Goal: Transaction & Acquisition: Purchase product/service

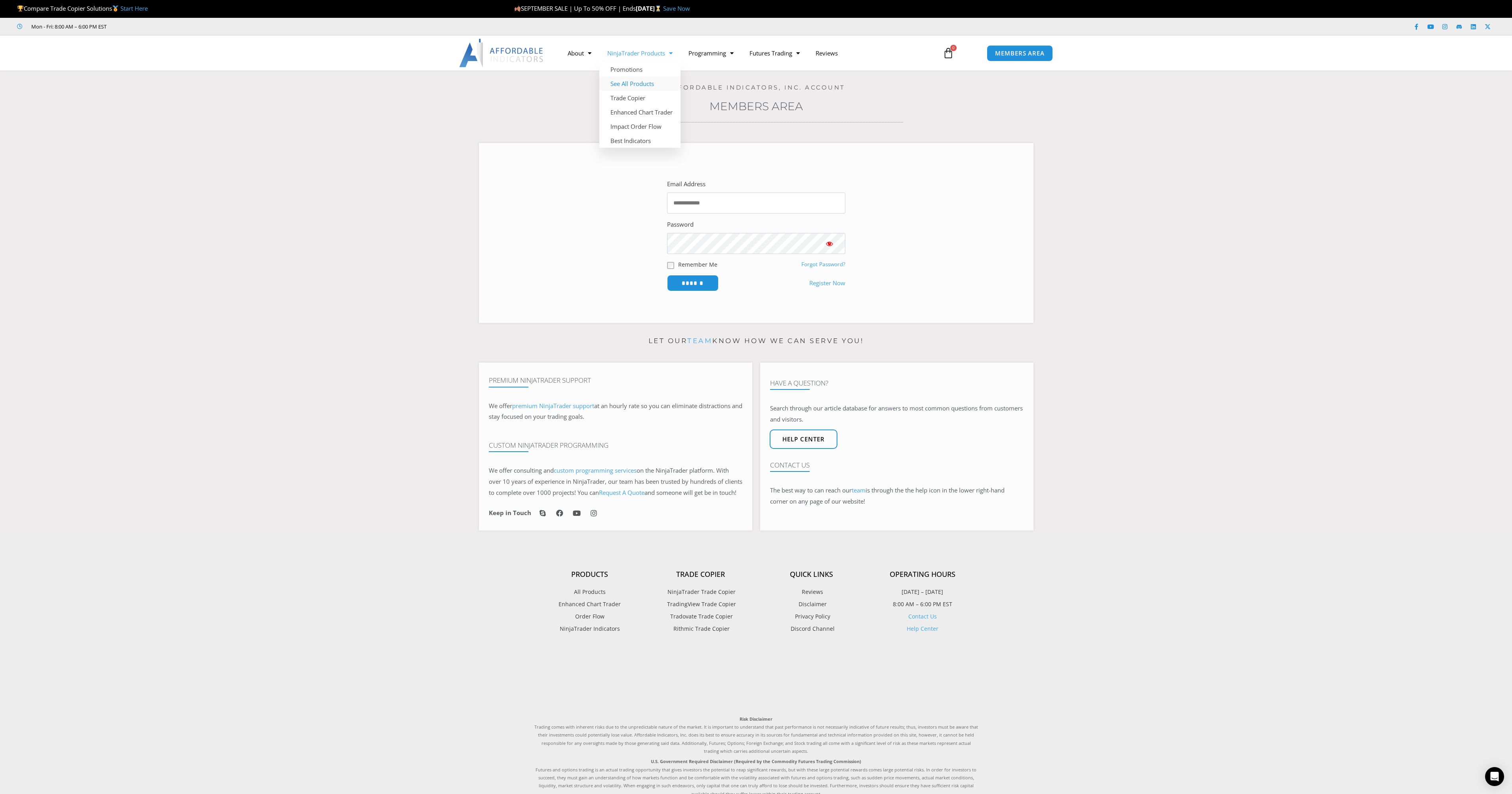
click at [627, 85] on link "See All Products" at bounding box center [640, 83] width 81 height 14
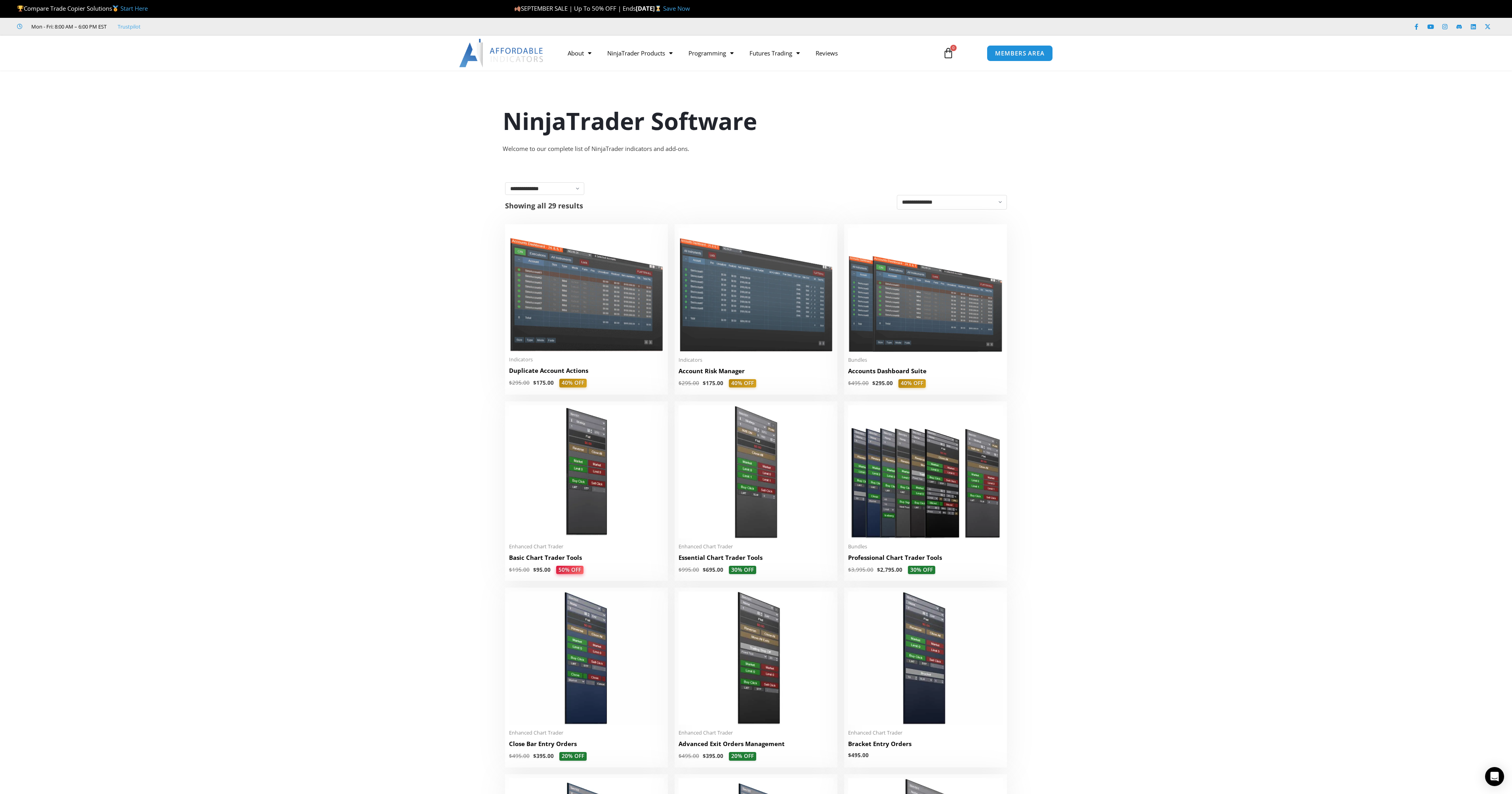
scroll to position [39, 0]
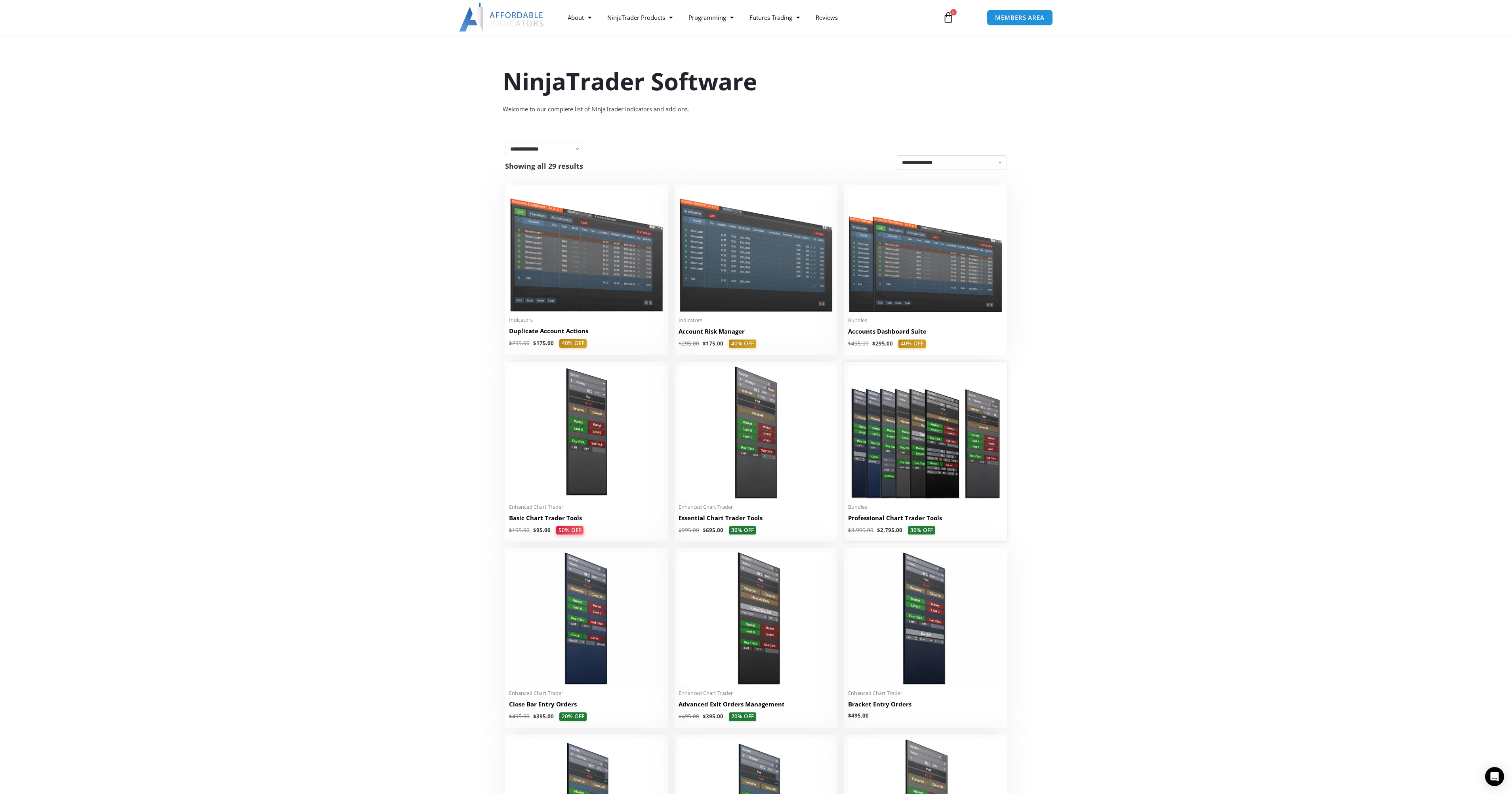
click at [943, 433] on img at bounding box center [926, 432] width 155 height 133
